Goal: Task Accomplishment & Management: Manage account settings

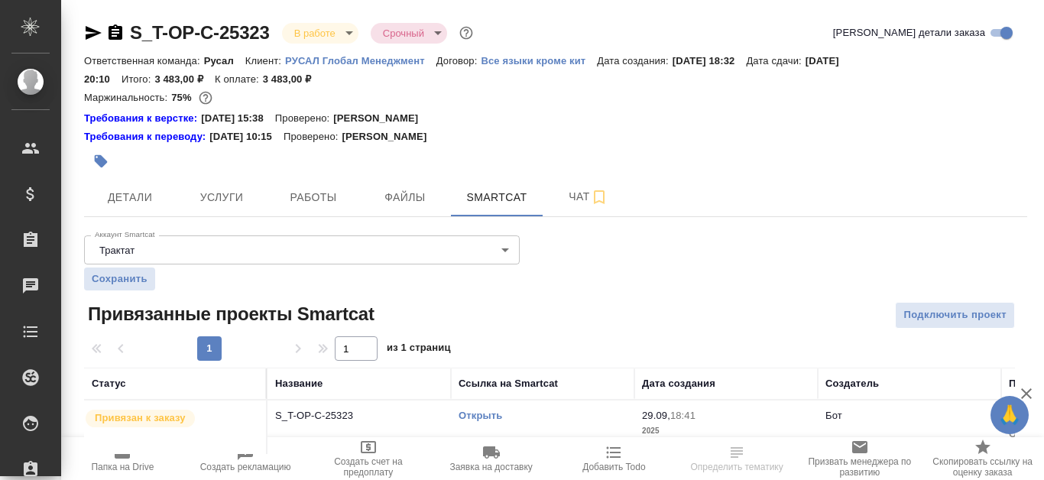
scroll to position [25, 0]
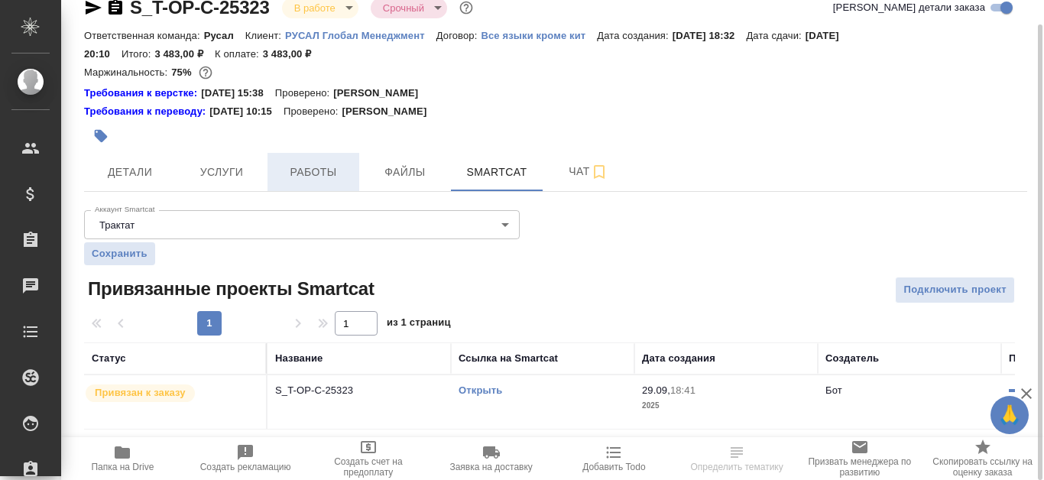
click at [309, 173] on span "Работы" at bounding box center [313, 172] width 73 height 19
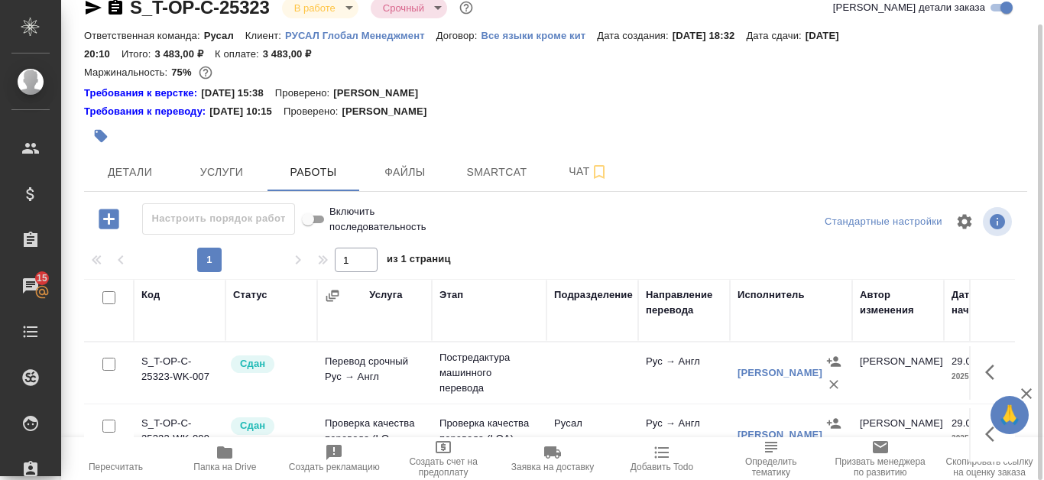
scroll to position [102, 0]
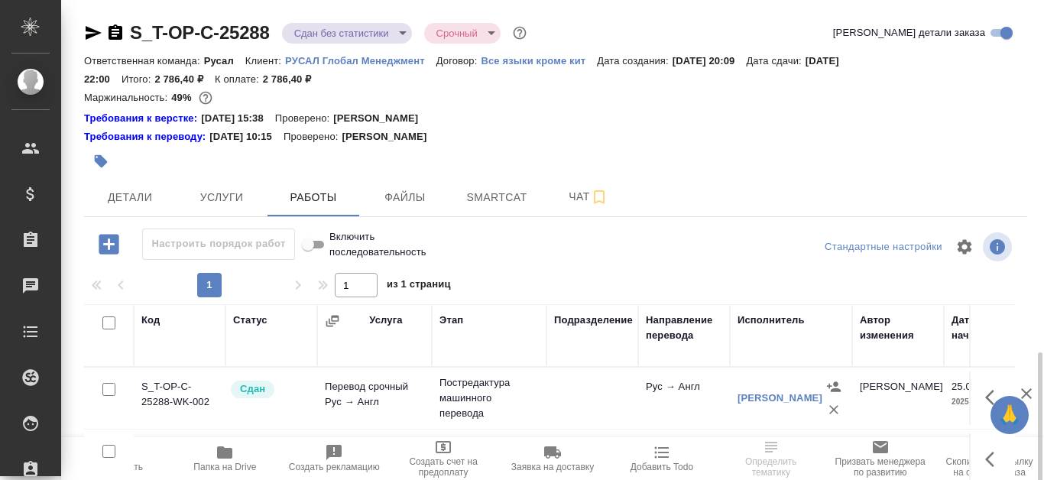
scroll to position [207, 0]
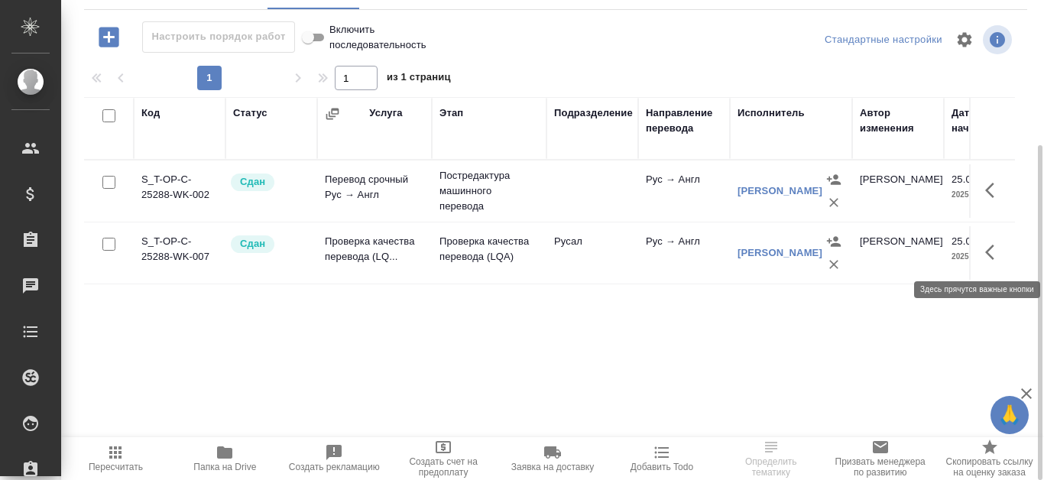
click at [999, 251] on icon "button" at bounding box center [995, 252] width 18 height 18
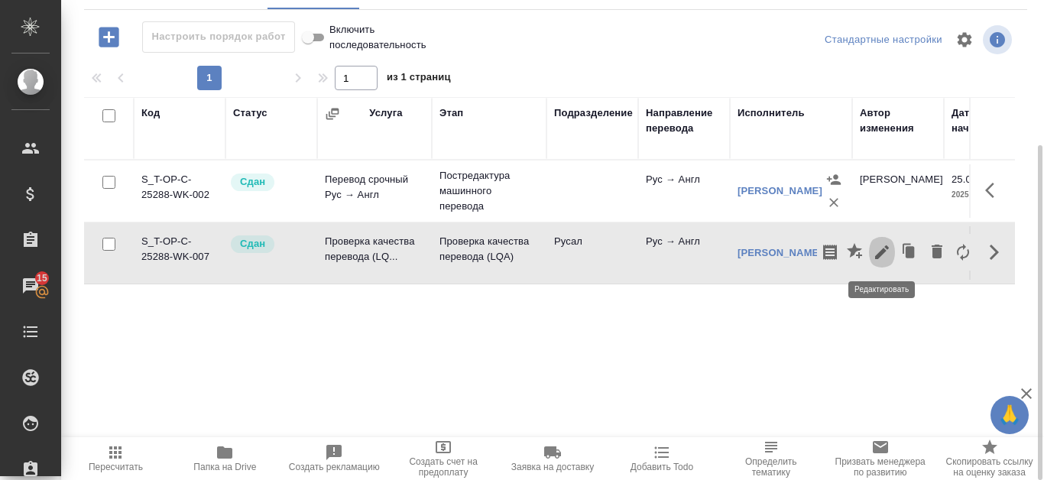
click at [877, 255] on icon "button" at bounding box center [882, 252] width 18 height 18
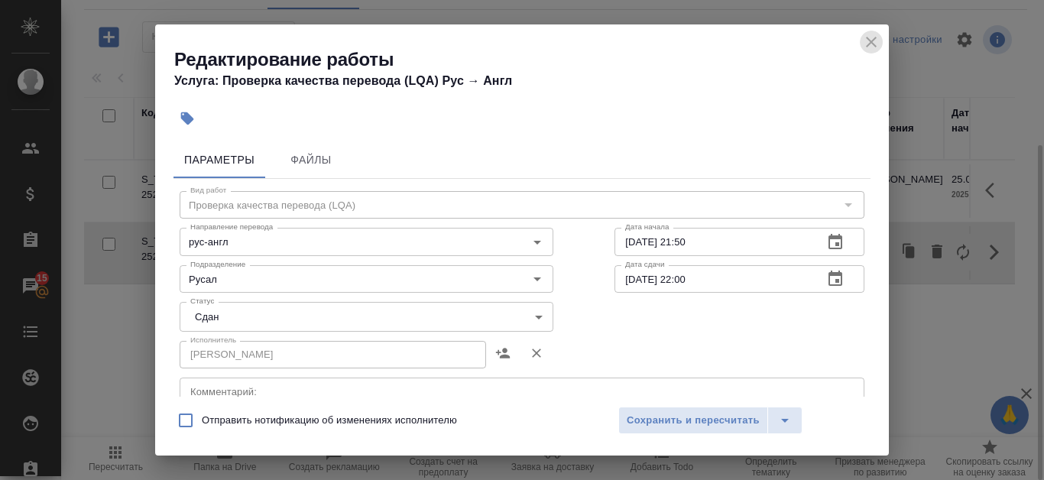
click at [869, 52] on button "close" at bounding box center [871, 42] width 23 height 23
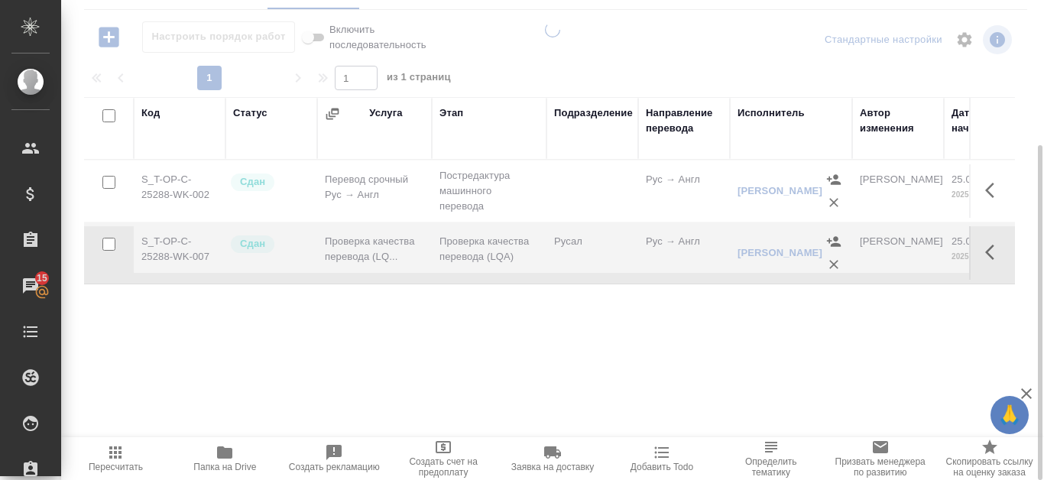
type input "completed"
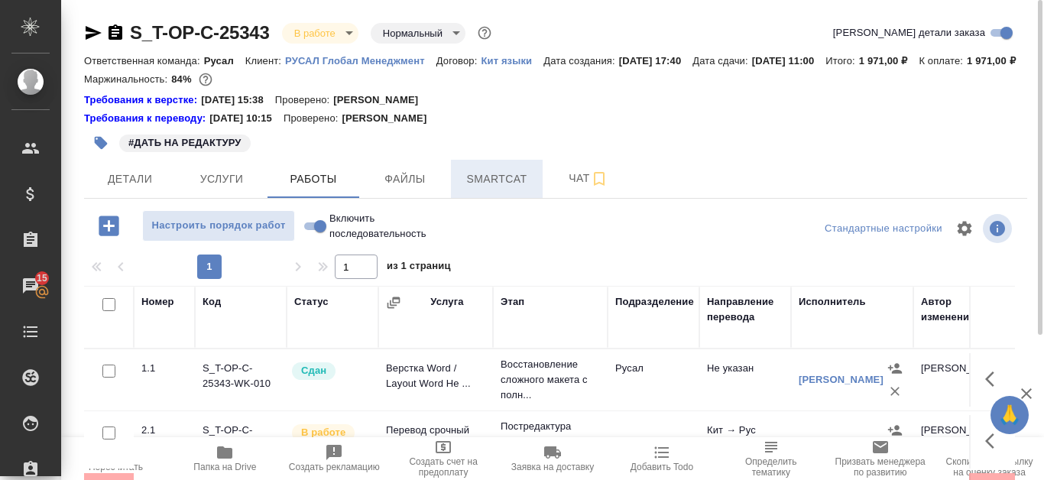
click at [482, 185] on button "Smartcat" at bounding box center [497, 179] width 92 height 38
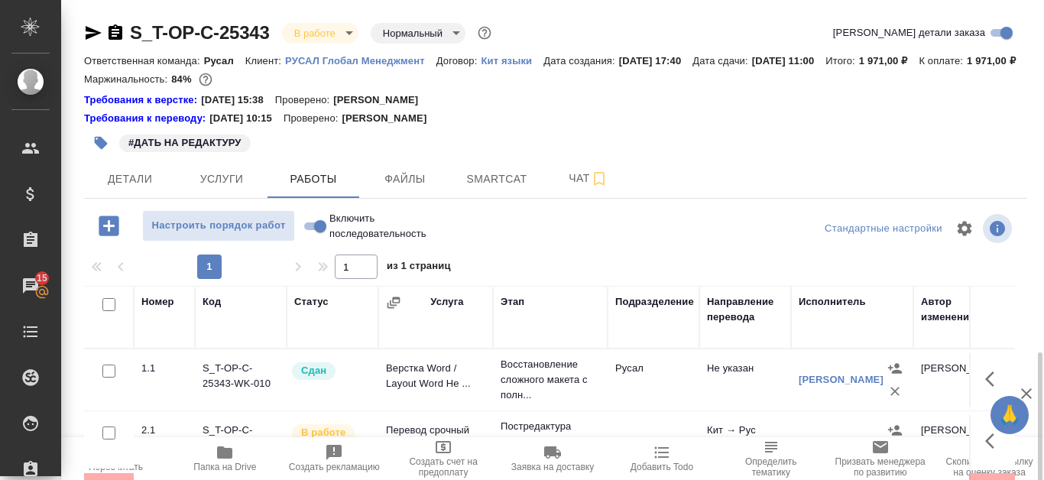
scroll to position [207, 0]
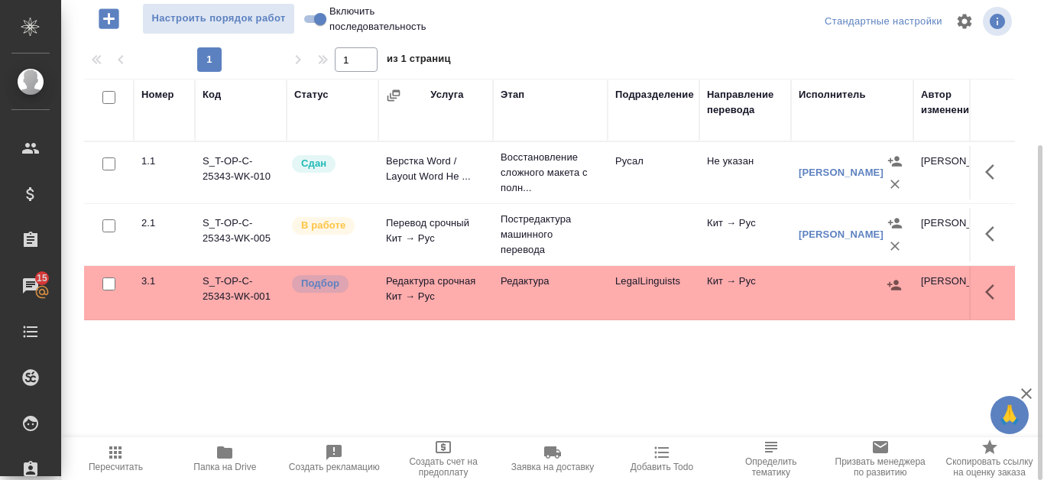
click at [992, 301] on icon "button" at bounding box center [995, 292] width 18 height 18
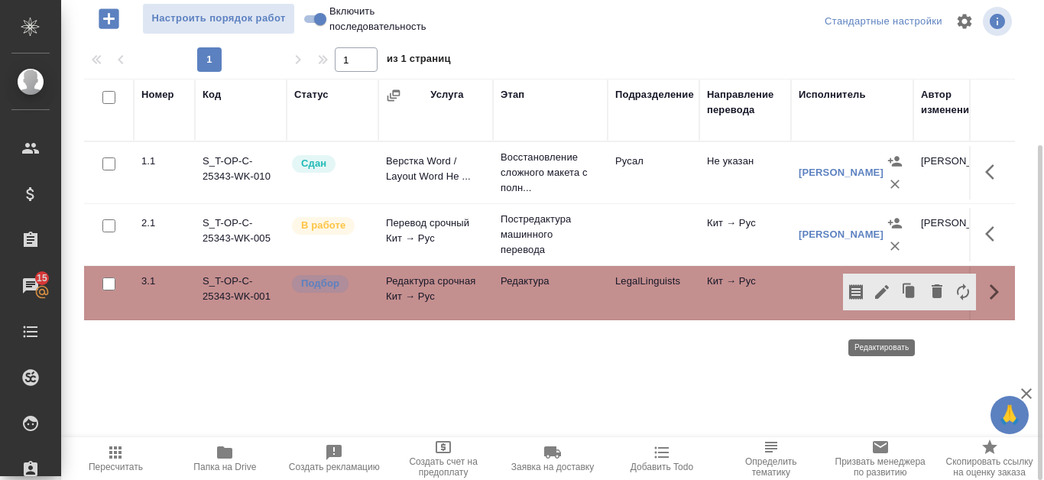
click at [878, 301] on icon "button" at bounding box center [882, 292] width 18 height 18
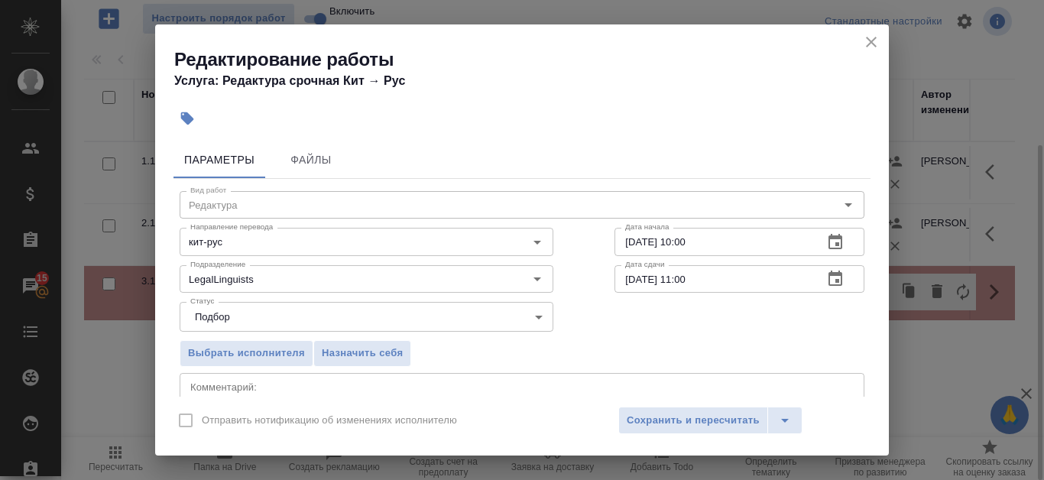
click at [518, 312] on body "🙏 .cls-1 fill:#fff; AWATERA Kanataeva Ekaterina Клиенты Спецификации Заказы 15 …" at bounding box center [522, 240] width 1044 height 480
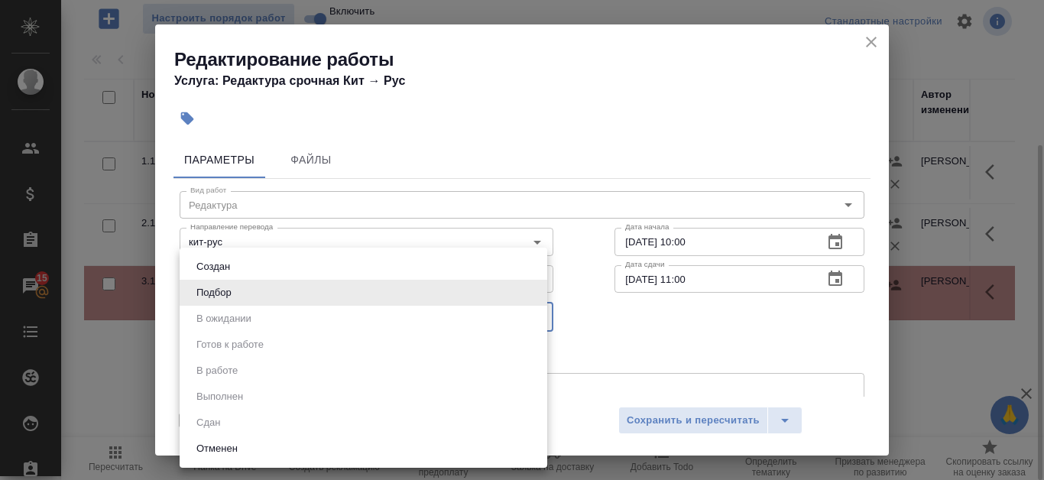
click at [600, 320] on div at bounding box center [522, 240] width 1044 height 480
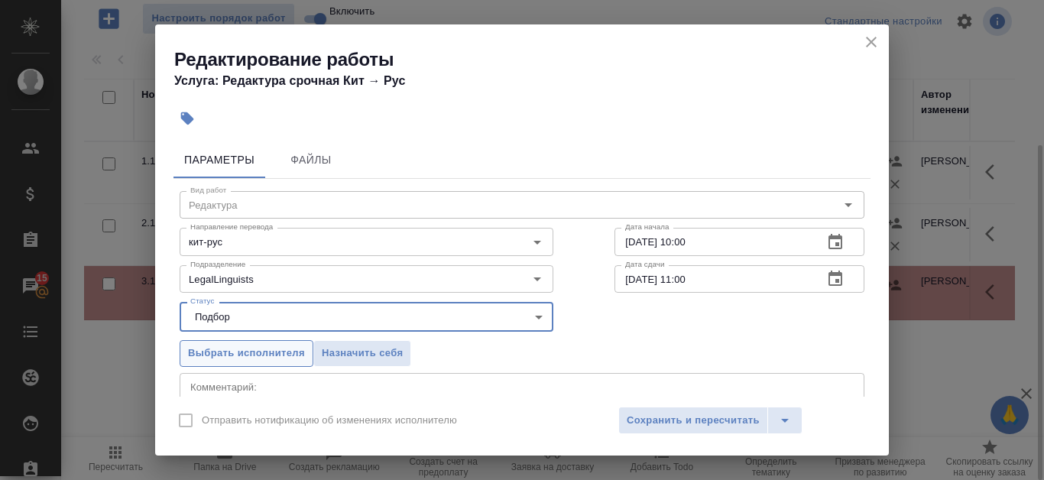
click at [242, 352] on span "Выбрать исполнителя" at bounding box center [246, 354] width 117 height 18
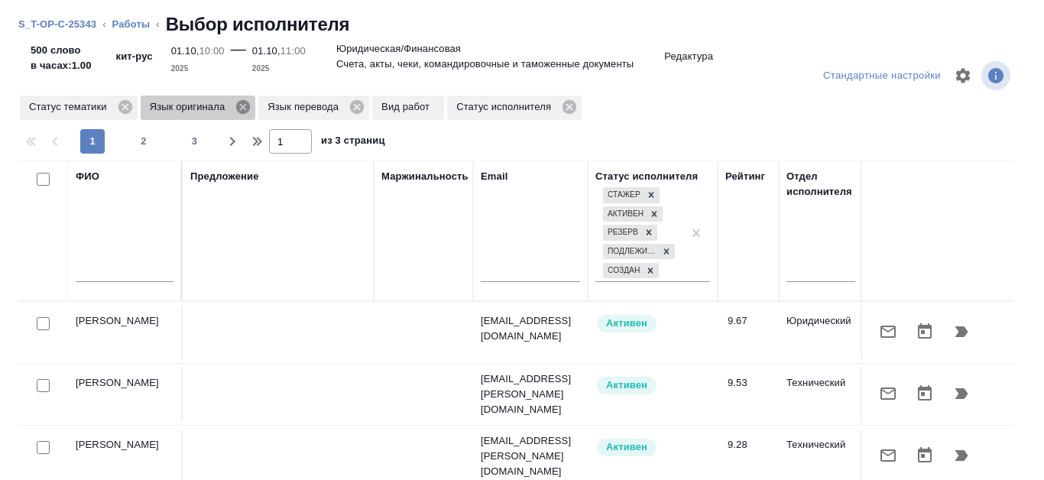
click at [242, 113] on icon at bounding box center [243, 107] width 14 height 14
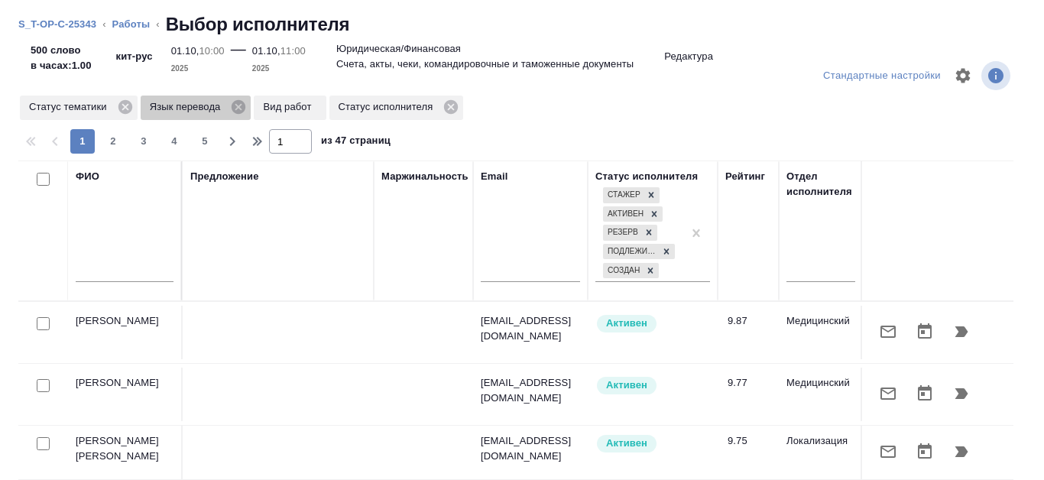
click at [242, 113] on icon at bounding box center [238, 107] width 17 height 17
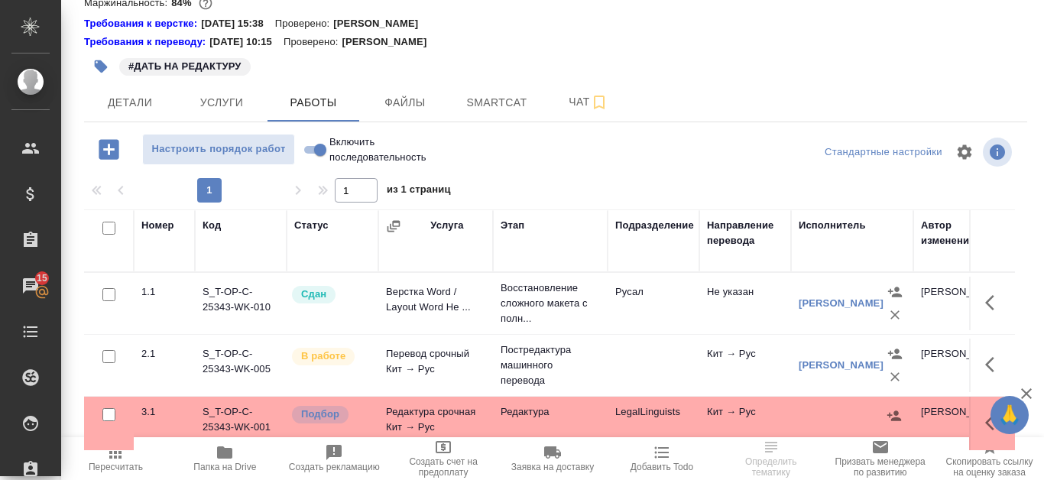
scroll to position [153, 0]
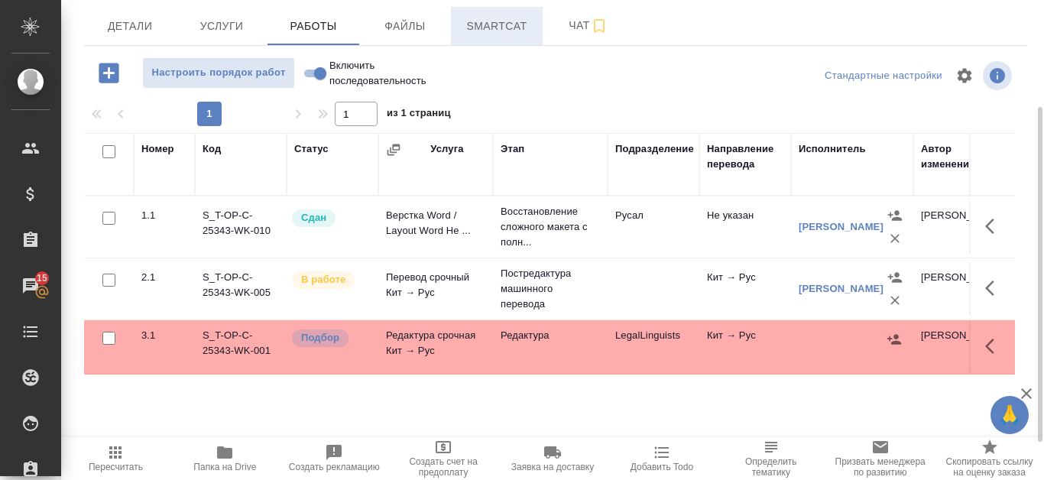
click at [508, 36] on span "Smartcat" at bounding box center [496, 26] width 73 height 19
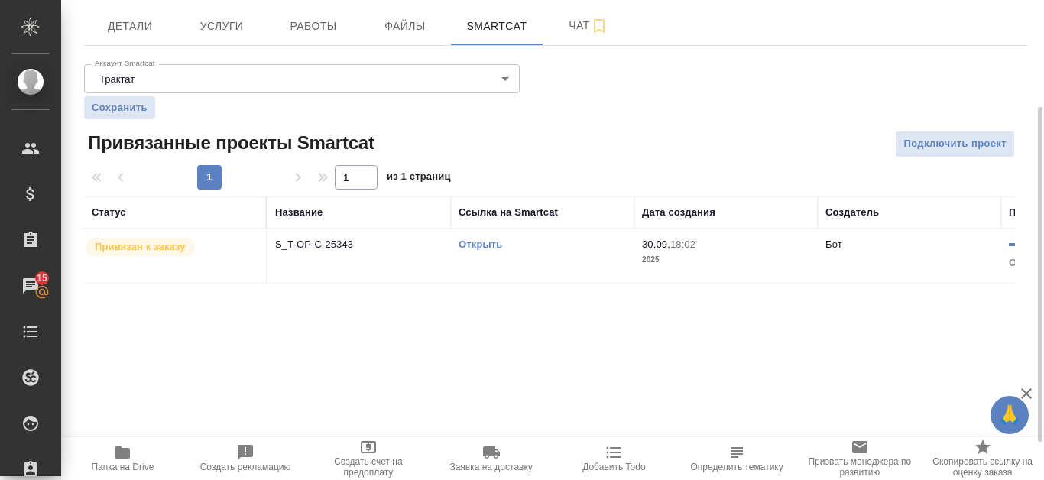
click at [495, 250] on link "Открыть" at bounding box center [481, 244] width 44 height 11
